Goal: Navigation & Orientation: Find specific page/section

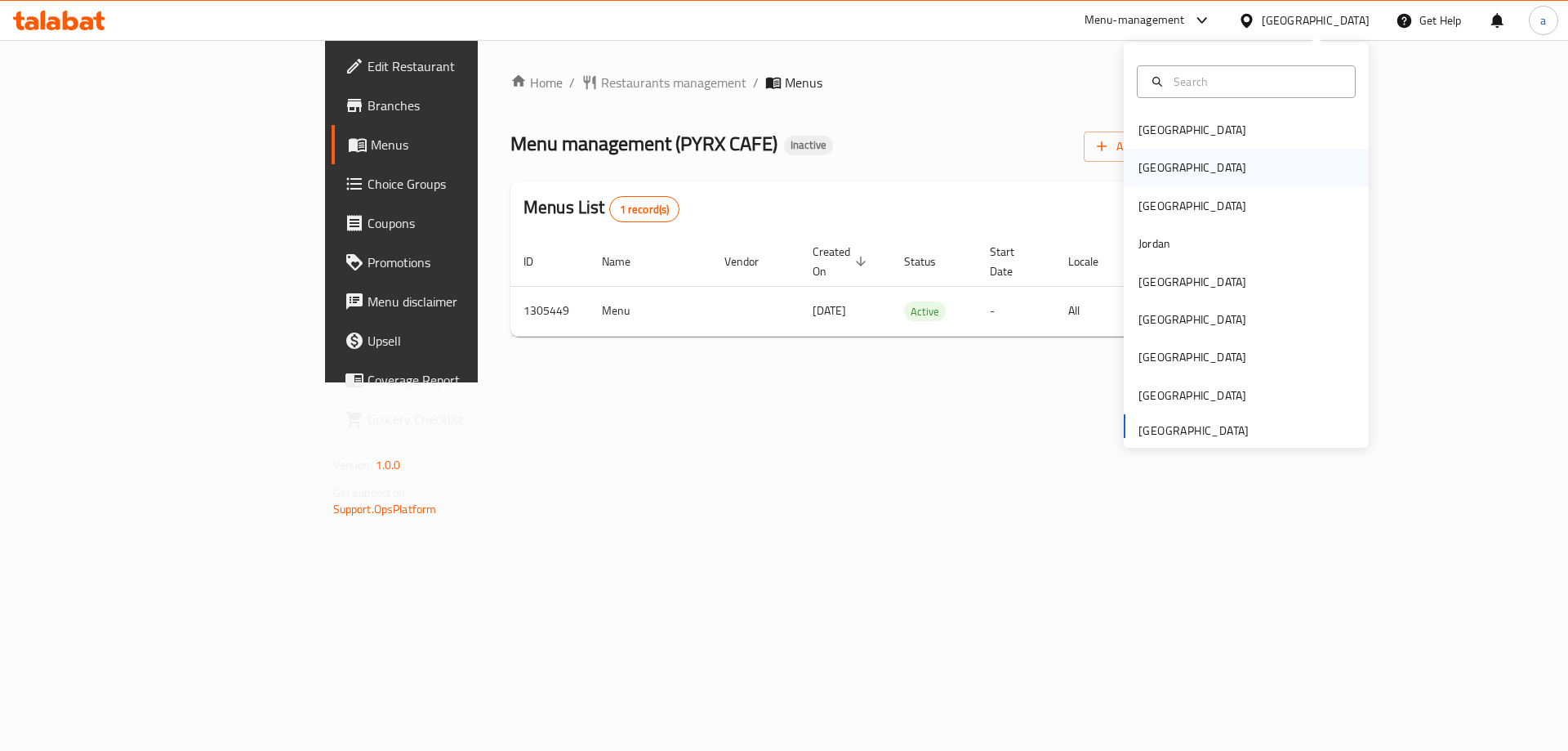
click at [1150, 168] on div "[GEOGRAPHIC_DATA]" at bounding box center [1192, 167] width 108 height 18
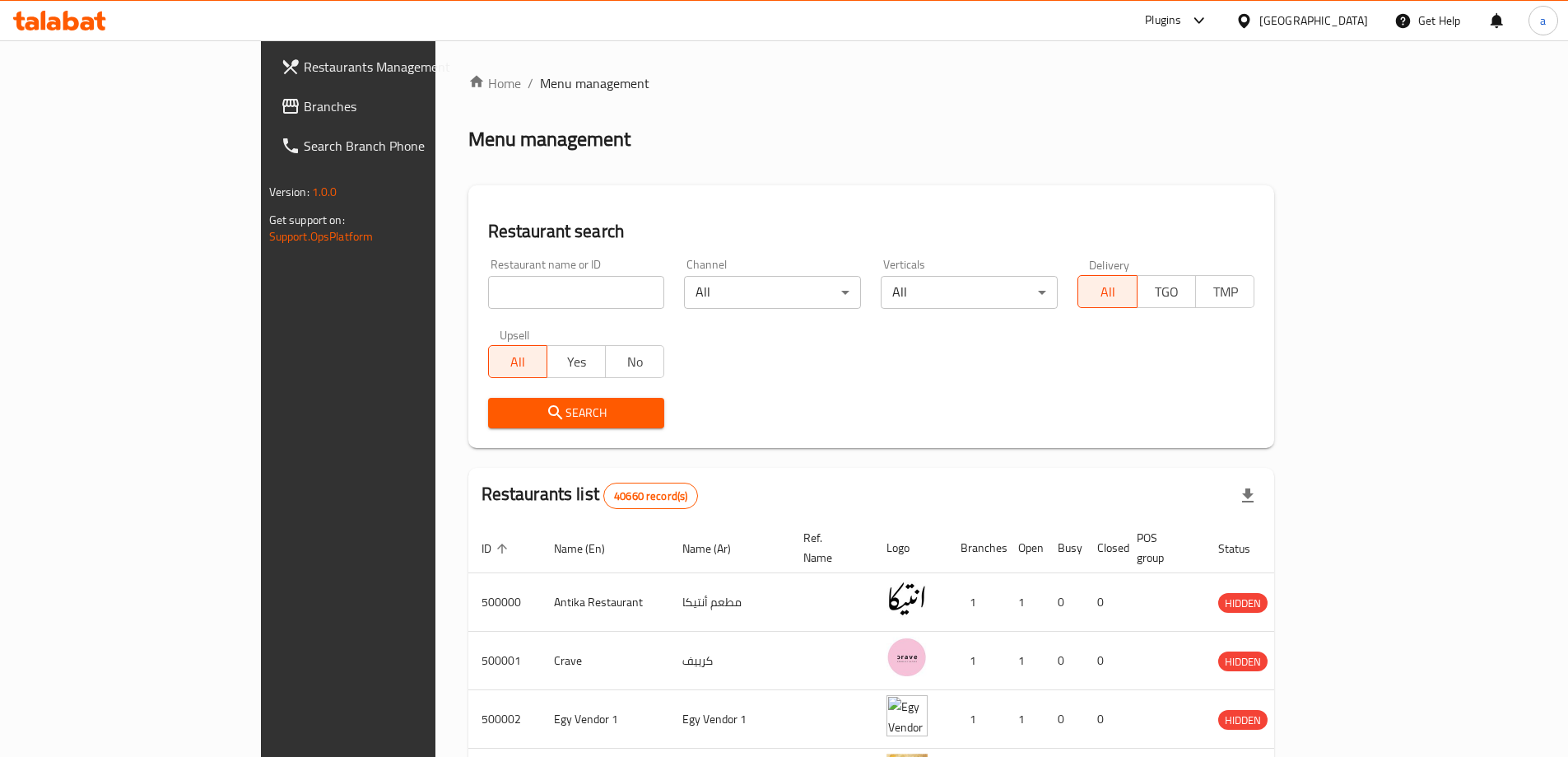
click at [1363, 25] on div "[GEOGRAPHIC_DATA]" at bounding box center [1313, 20] width 109 height 18
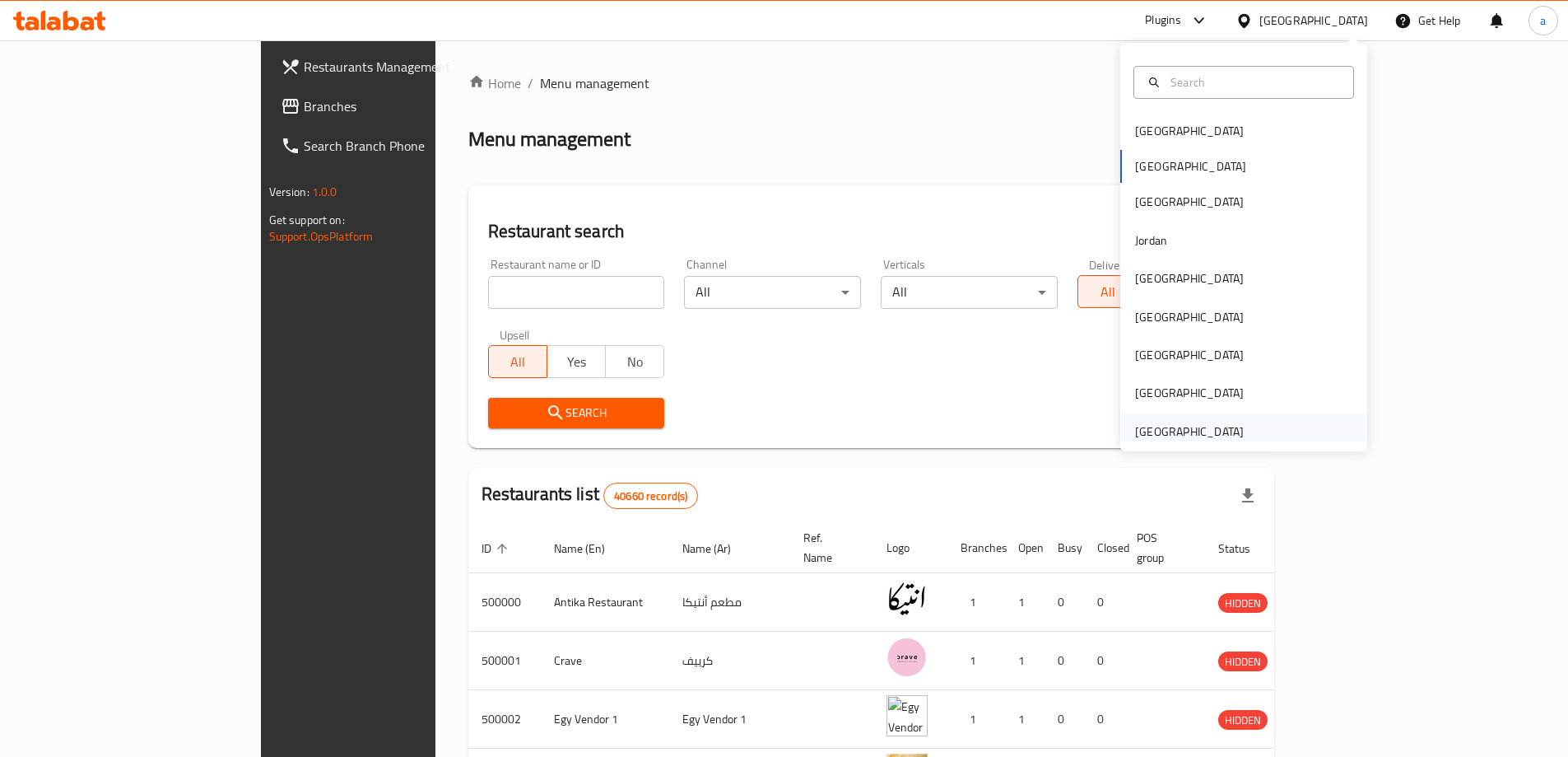
click at [1189, 434] on div "[GEOGRAPHIC_DATA]" at bounding box center [1189, 431] width 109 height 18
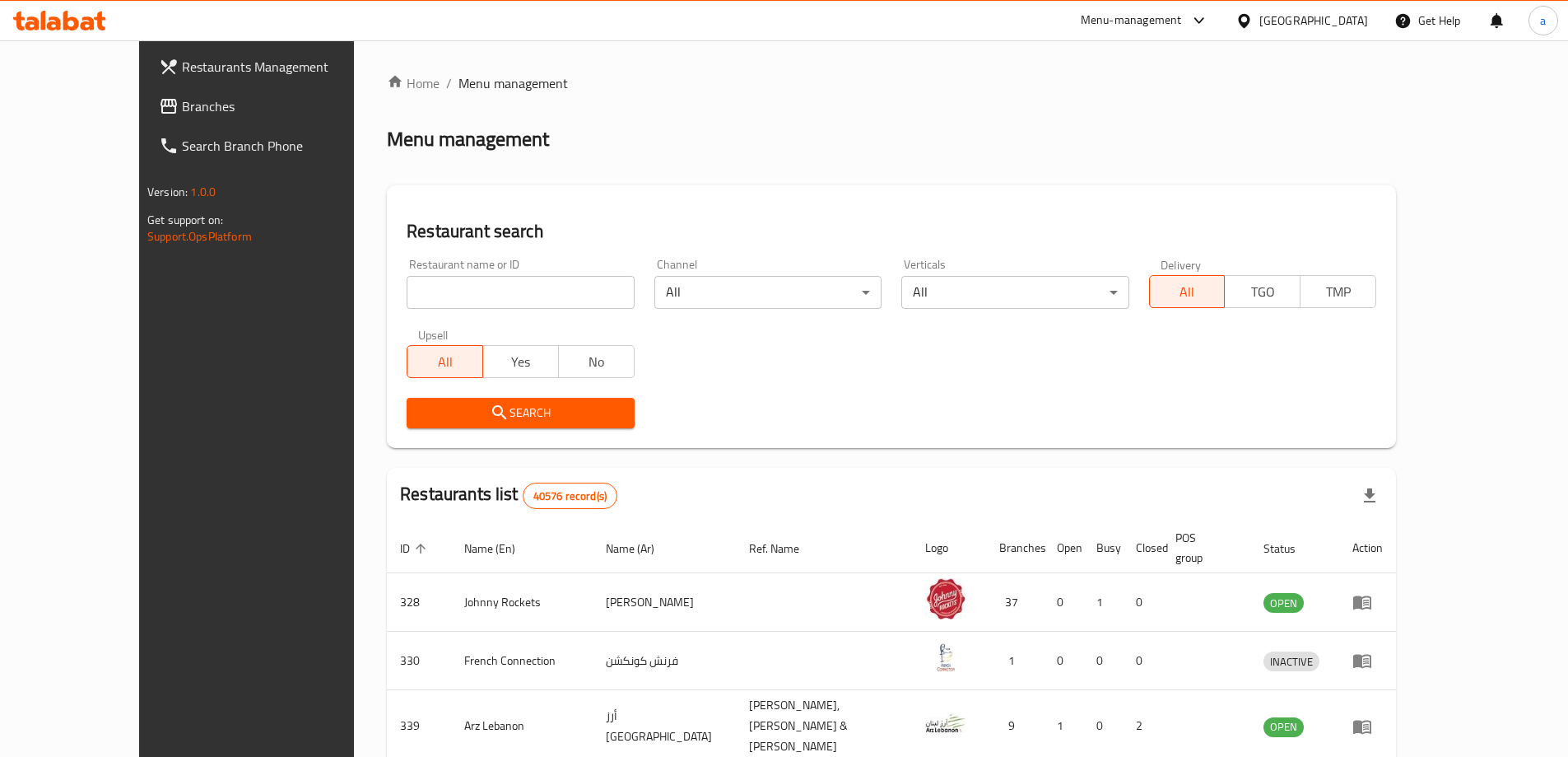
click at [182, 107] on span "Branches" at bounding box center [285, 105] width 206 height 19
